Goal: Task Accomplishment & Management: Complete application form

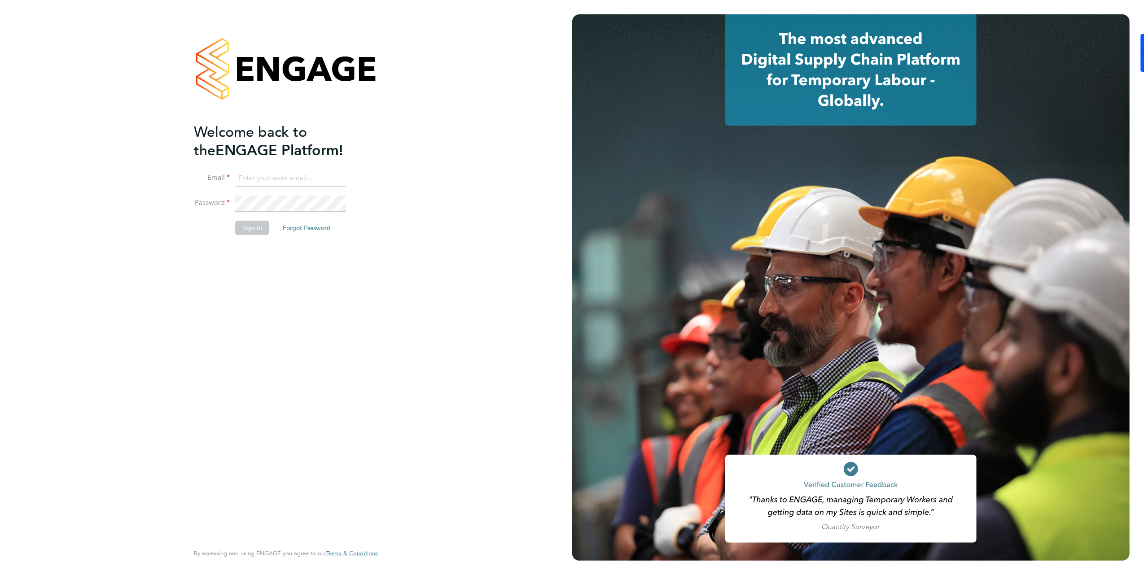
click at [276, 176] on input at bounding box center [290, 179] width 111 height 16
type input "brooke@net-temps.co.uk"
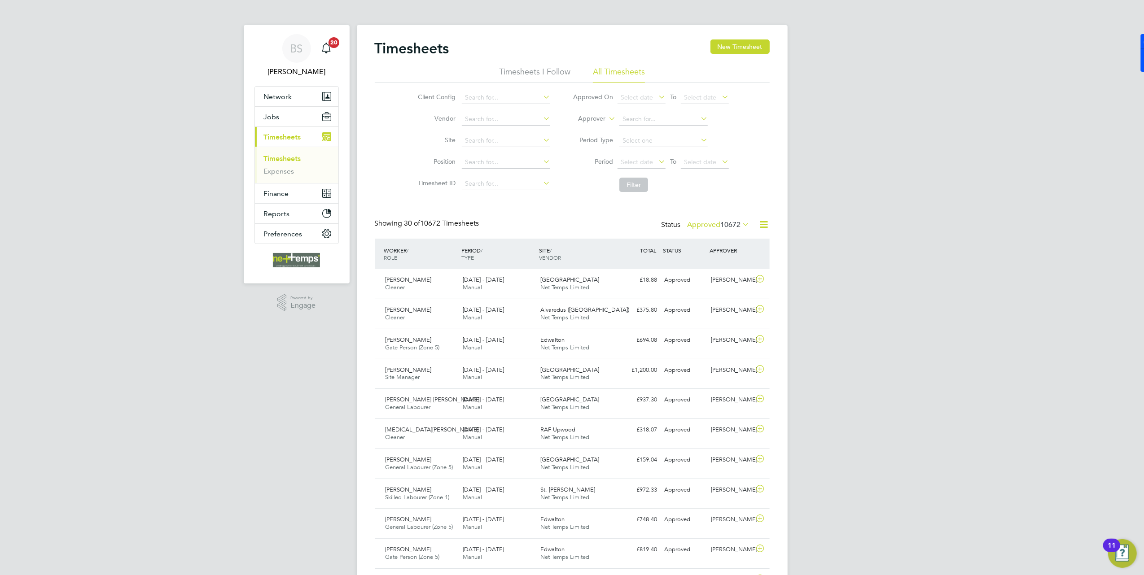
drag, startPoint x: 908, startPoint y: 274, endPoint x: 893, endPoint y: 264, distance: 17.2
drag, startPoint x: 712, startPoint y: 219, endPoint x: 713, endPoint y: 254, distance: 34.6
click at [711, 219] on div "Status Approved 10672" at bounding box center [707, 225] width 90 height 13
click at [706, 230] on div "Status Approved 10672" at bounding box center [707, 225] width 90 height 13
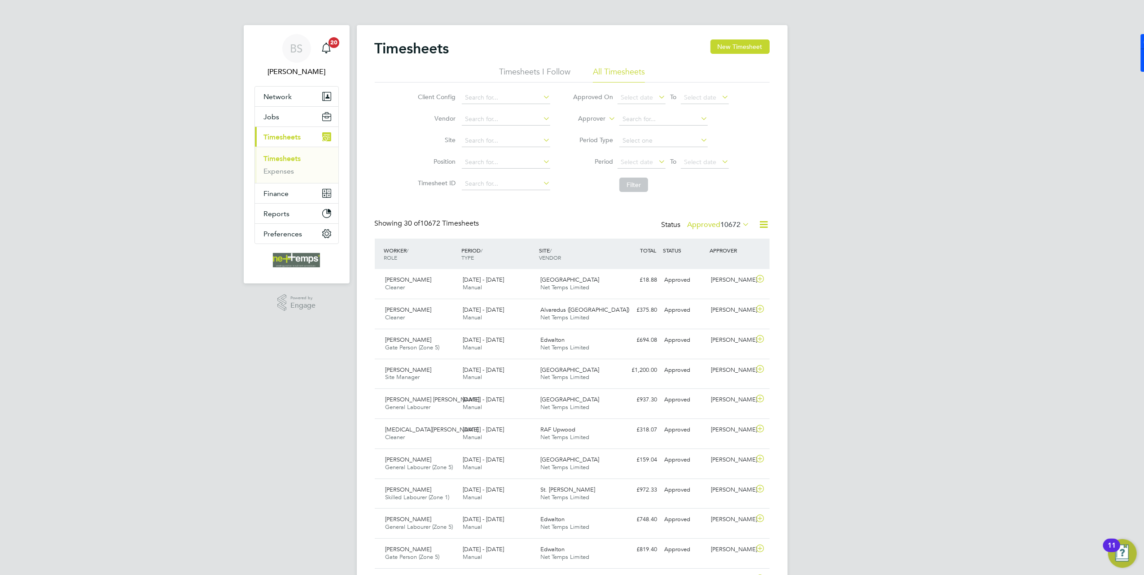
click at [706, 226] on label "Approved 10672" at bounding box center [719, 224] width 62 height 9
click at [702, 267] on li "Submitted" at bounding box center [703, 266] width 41 height 13
click at [732, 44] on button "New Timesheet" at bounding box center [739, 46] width 59 height 14
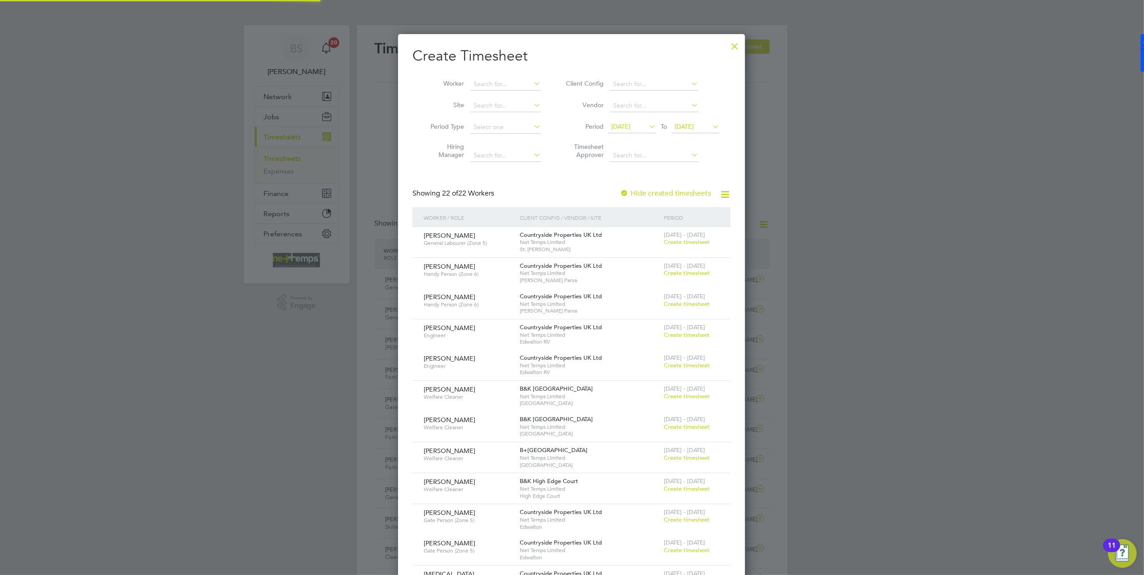
click at [631, 123] on span "[DATE]" at bounding box center [620, 127] width 19 height 8
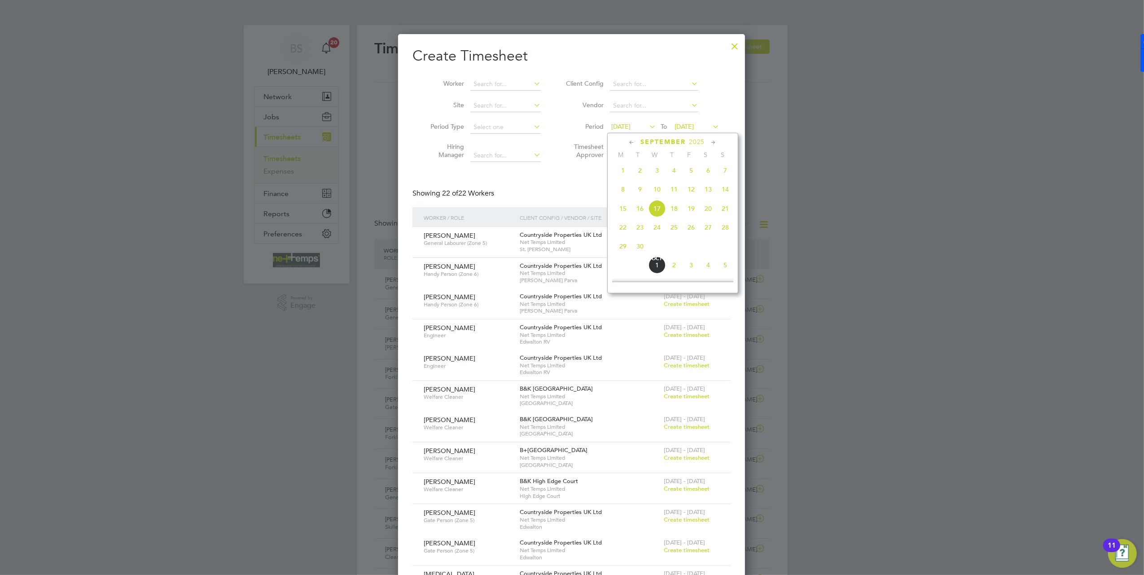
click at [620, 233] on span "22" at bounding box center [622, 227] width 17 height 17
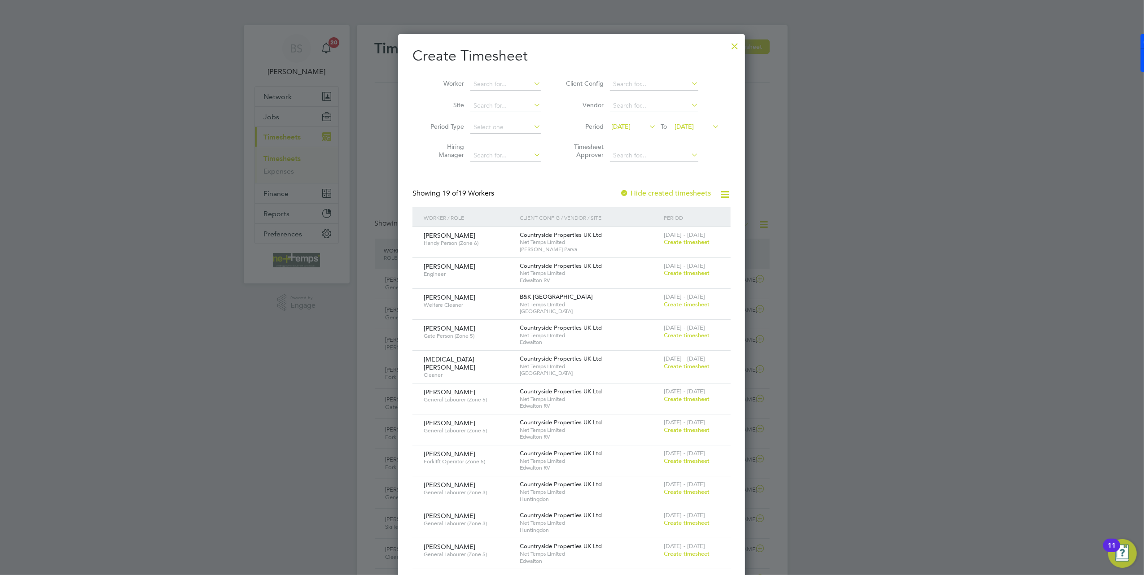
click at [694, 123] on span "[DATE]" at bounding box center [684, 127] width 19 height 8
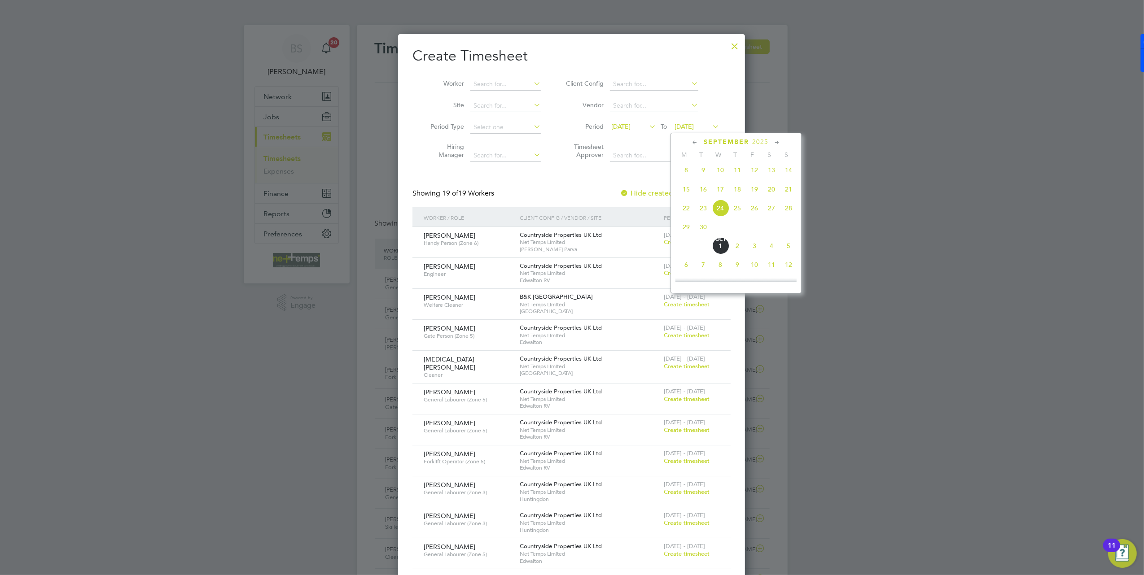
click at [788, 209] on span "28" at bounding box center [788, 208] width 17 height 17
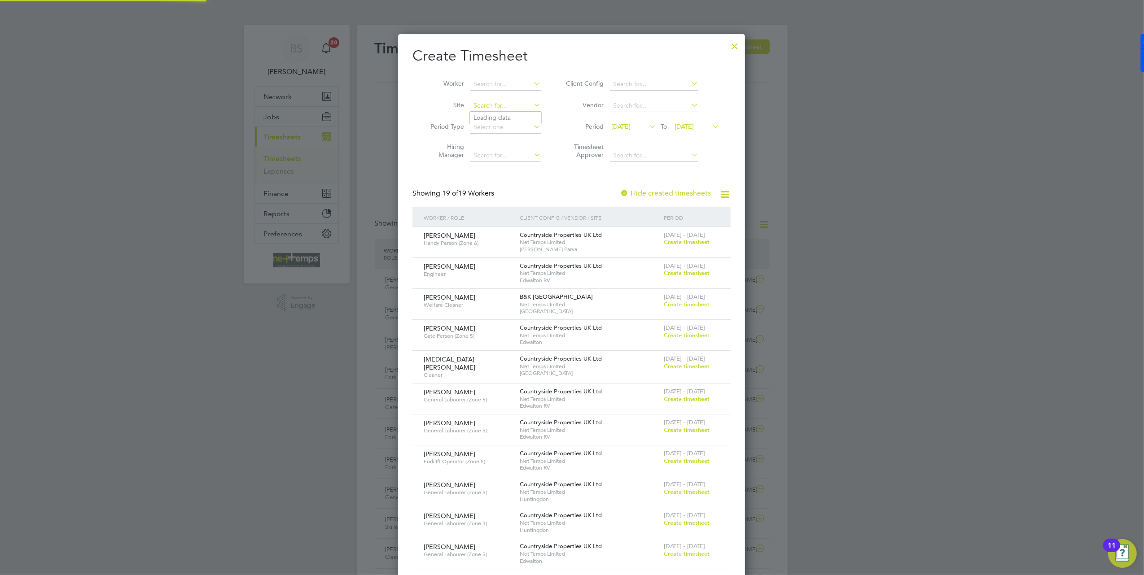
click at [485, 108] on input at bounding box center [505, 106] width 70 height 13
click at [518, 118] on li "[GEOGRAPHIC_DATA]" at bounding box center [510, 118] width 81 height 12
type input "[GEOGRAPHIC_DATA]"
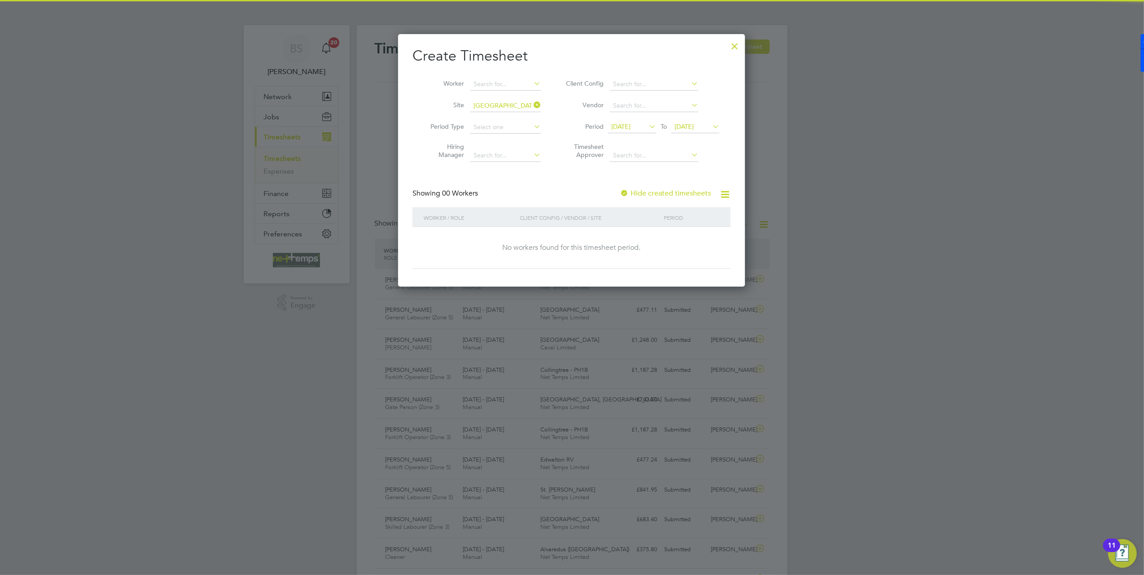
click at [636, 192] on label "Hide created timesheets" at bounding box center [665, 193] width 91 height 9
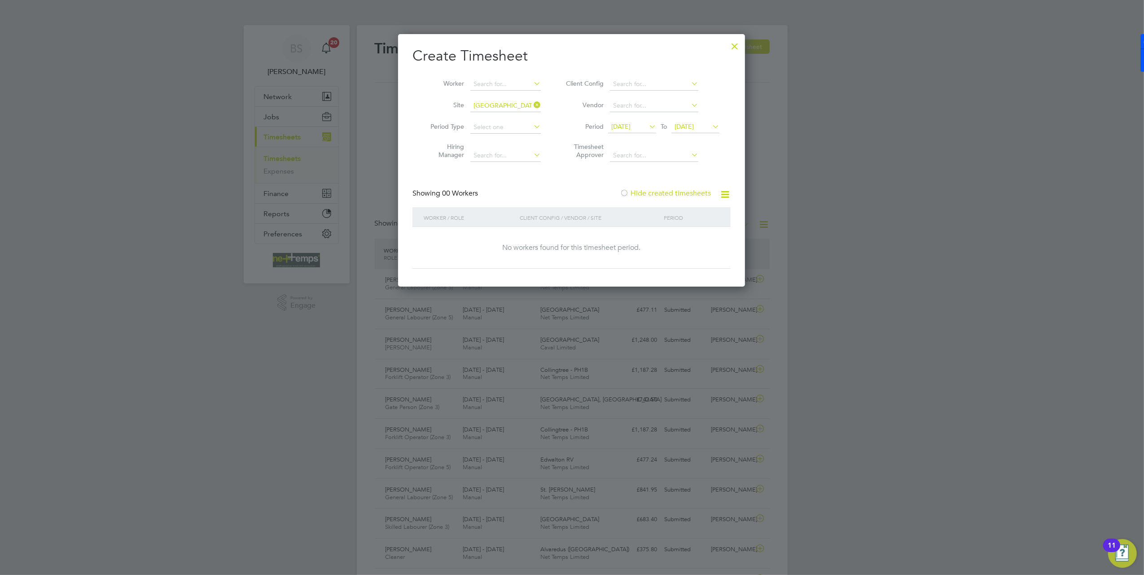
click at [638, 194] on label "Hide created timesheets" at bounding box center [665, 193] width 91 height 9
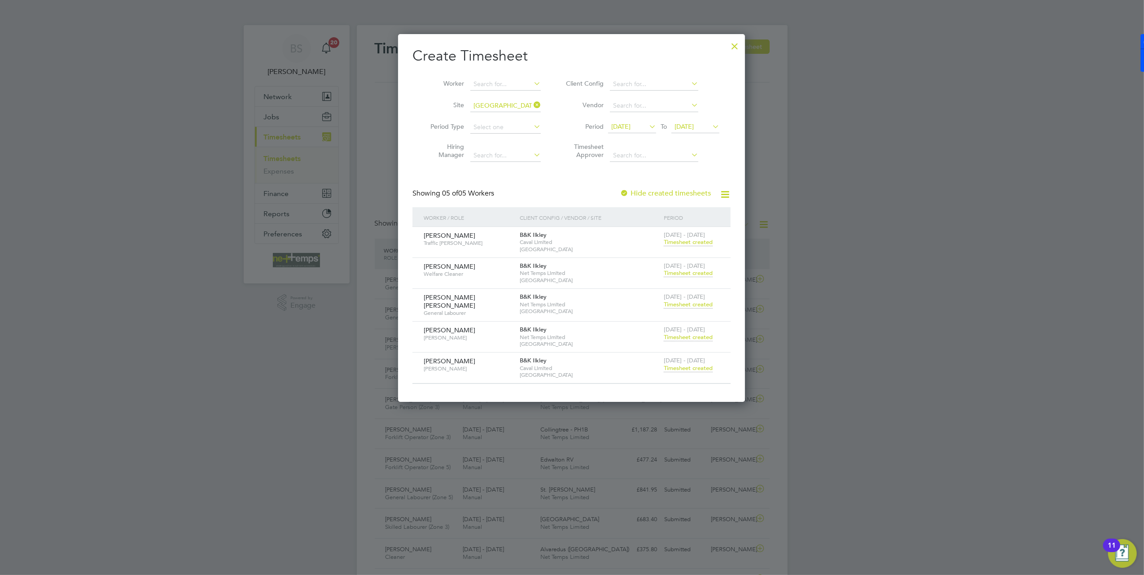
click at [683, 368] on span "Timesheet created" at bounding box center [688, 368] width 49 height 8
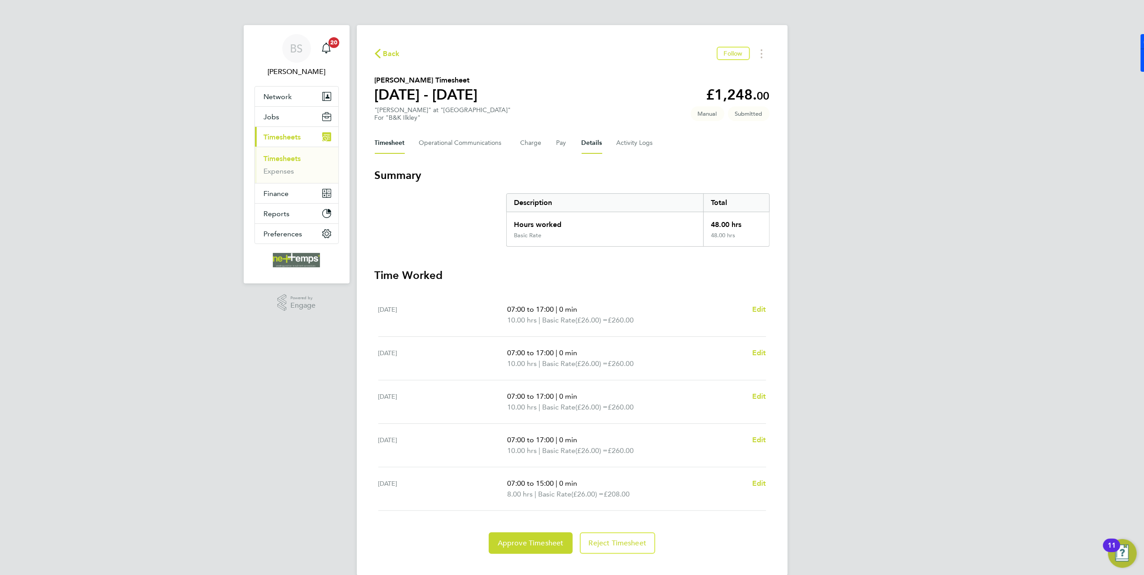
click at [582, 150] on button "Details" at bounding box center [592, 143] width 21 height 22
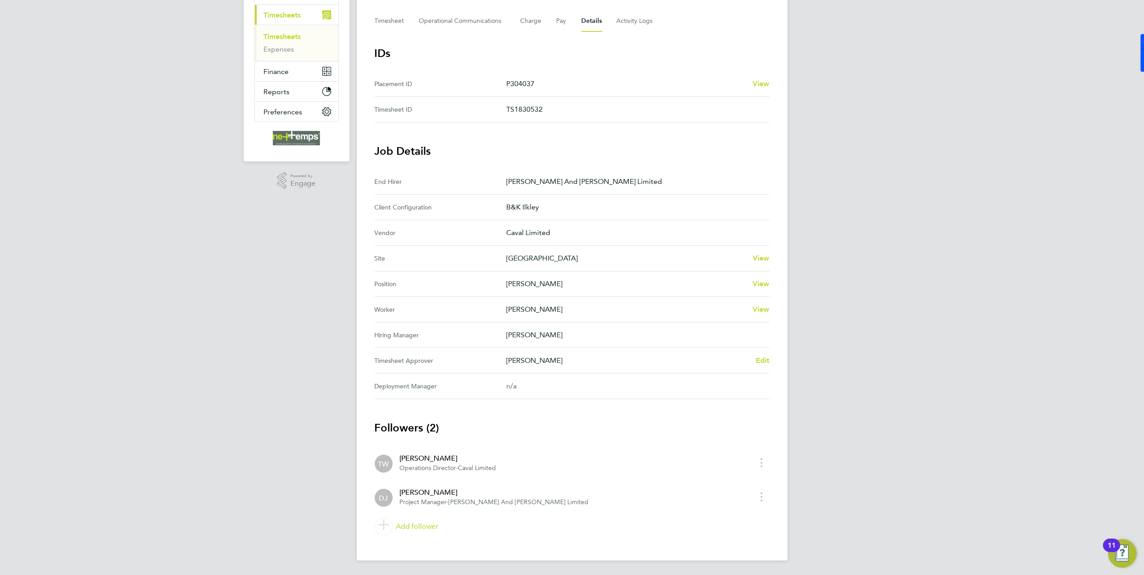
drag, startPoint x: 386, startPoint y: 421, endPoint x: 454, endPoint y: 424, distance: 68.3
click at [454, 424] on h3 "Followers (2)" at bounding box center [572, 428] width 395 height 14
drag, startPoint x: 454, startPoint y: 424, endPoint x: 214, endPoint y: 433, distance: 240.7
click at [214, 433] on div "BS [PERSON_NAME] Notifications 20 Applications: Network Team Members Businesses…" at bounding box center [572, 226] width 1144 height 697
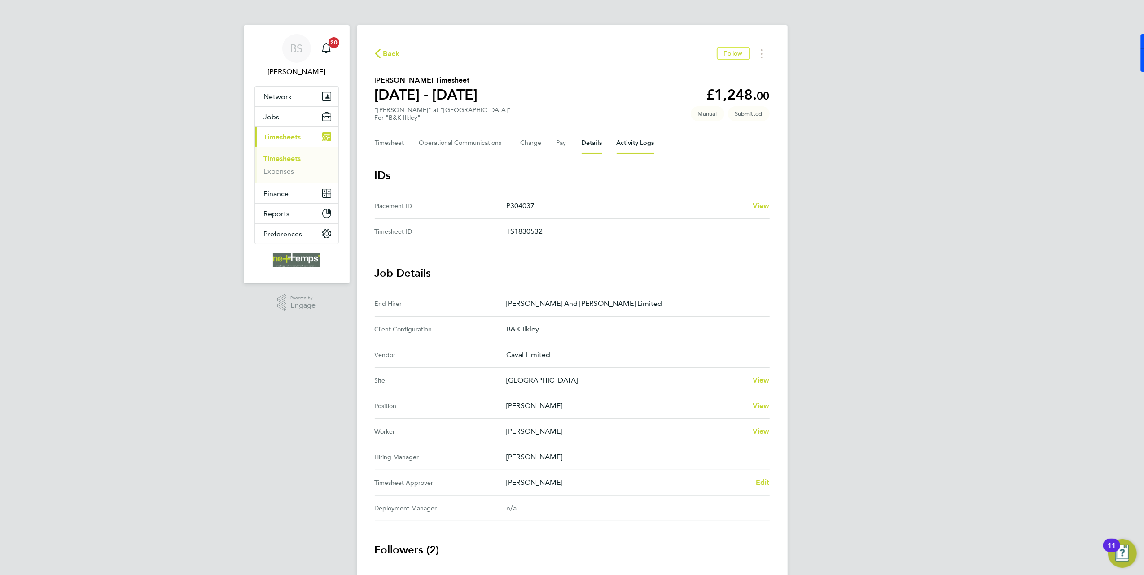
click at [626, 142] on Logs-tab "Activity Logs" at bounding box center [636, 143] width 38 height 22
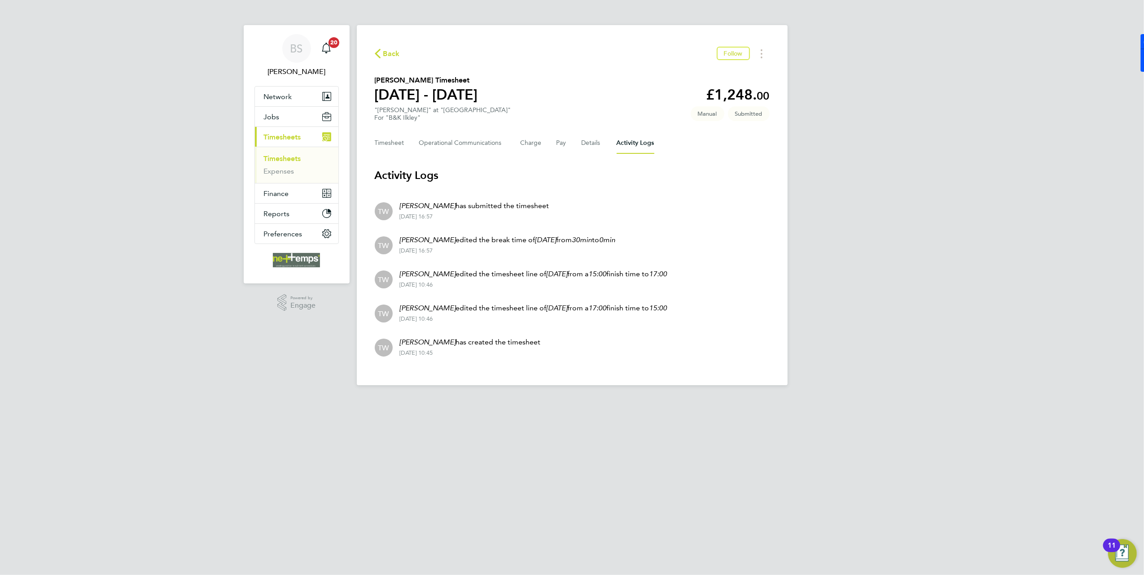
drag, startPoint x: 408, startPoint y: 205, endPoint x: 566, endPoint y: 204, distance: 157.5
click at [566, 204] on li "TW [PERSON_NAME] has submitted the timesheet [DATE] 16:57" at bounding box center [572, 210] width 395 height 34
click at [267, 394] on div "BS [PERSON_NAME] Notifications 20 Applications: Network Team Members Businesses…" at bounding box center [572, 200] width 1144 height 400
click at [485, 149] on Communications-tab "Operational Communications" at bounding box center [462, 143] width 87 height 22
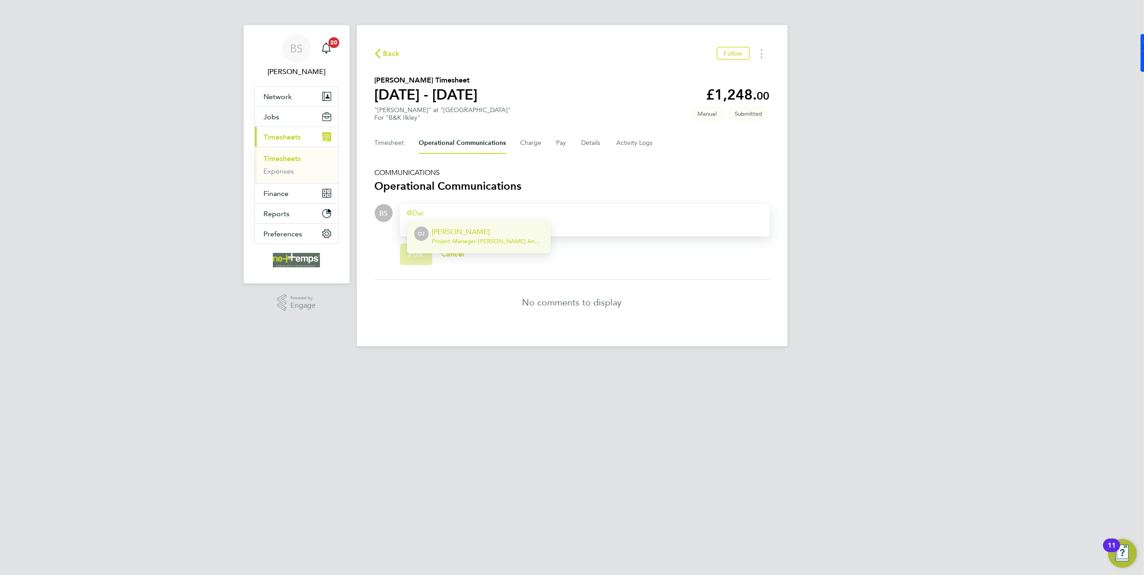
click at [507, 234] on p "[PERSON_NAME]" at bounding box center [487, 232] width 111 height 11
click at [408, 257] on button "Post" at bounding box center [416, 255] width 33 height 22
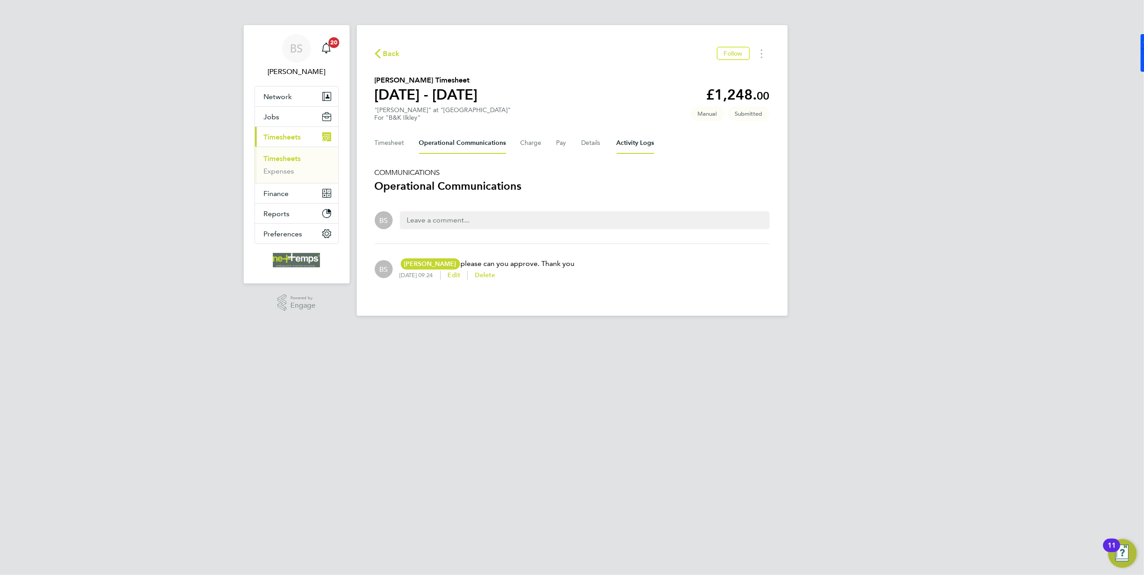
click at [633, 146] on Logs-tab "Activity Logs" at bounding box center [636, 143] width 38 height 22
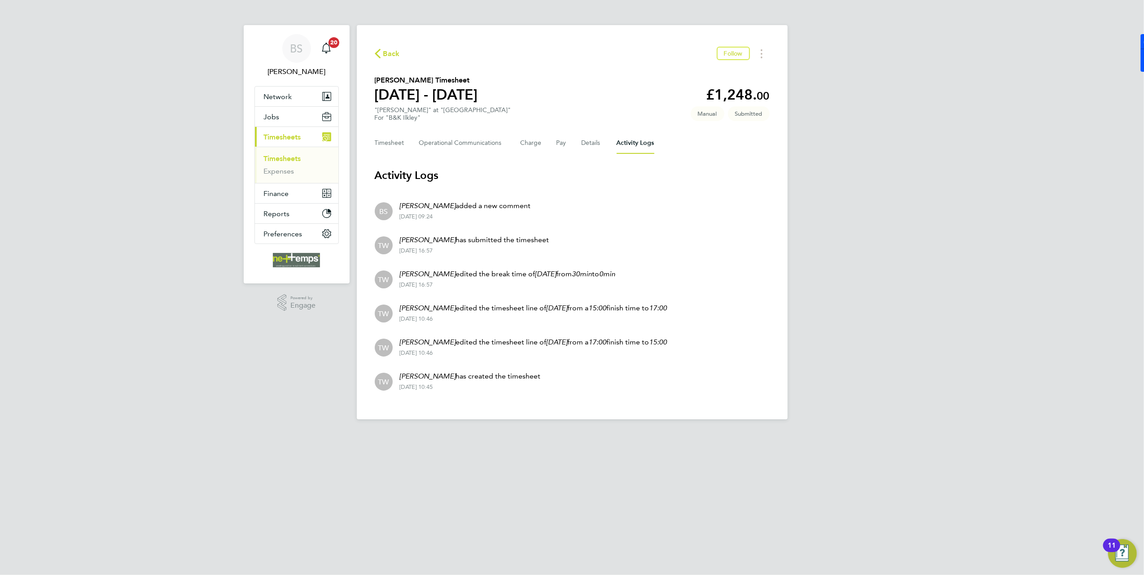
click at [386, 59] on span "Back" at bounding box center [391, 53] width 17 height 11
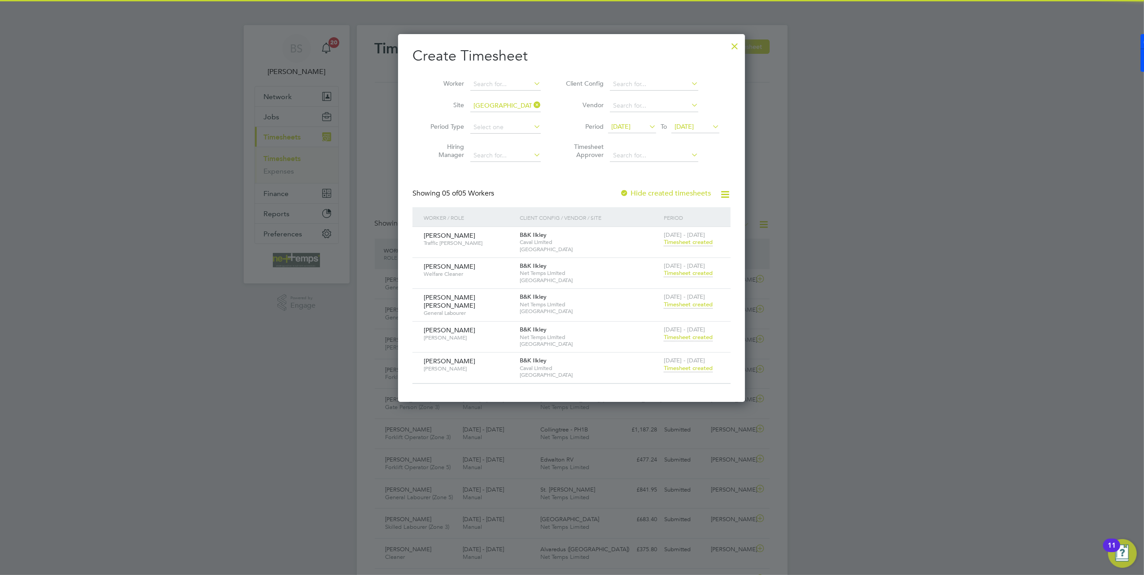
scroll to position [22, 78]
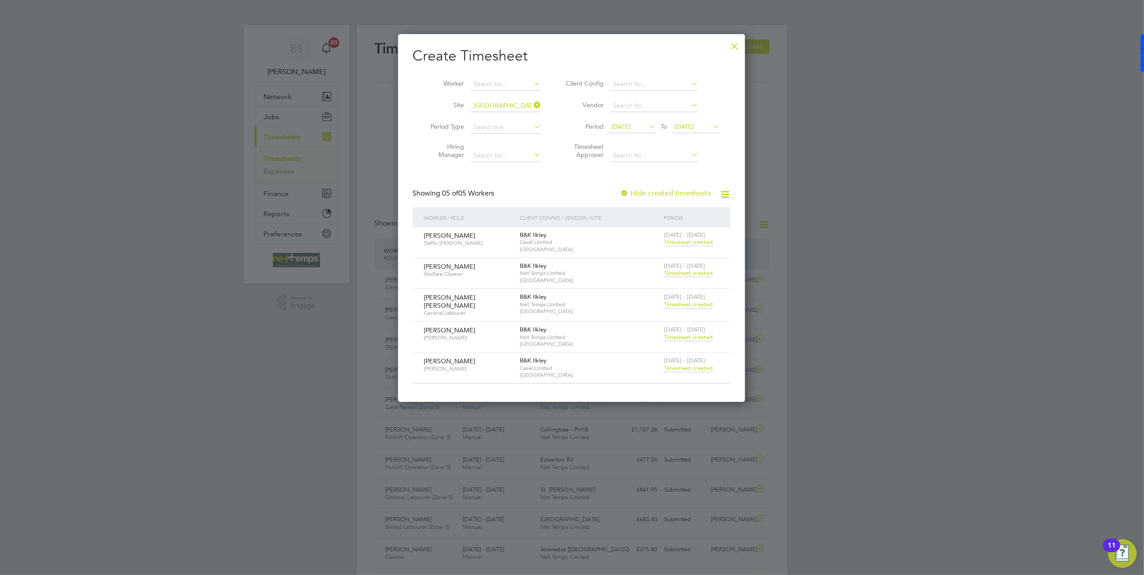
click at [691, 365] on span "Timesheet created" at bounding box center [688, 368] width 49 height 8
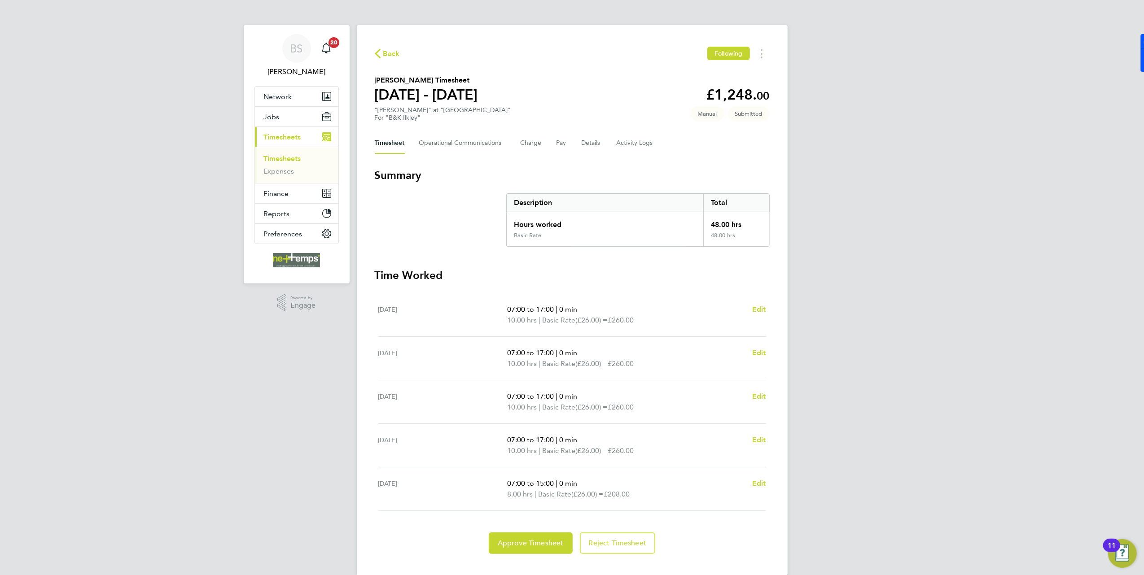
click at [388, 53] on span "Back" at bounding box center [391, 53] width 17 height 11
